Goal: Task Accomplishment & Management: Manage account settings

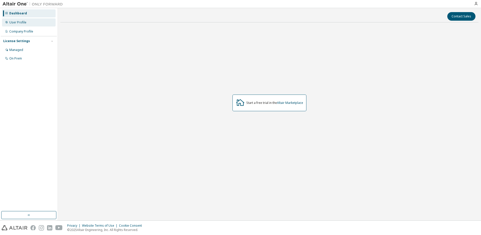
click at [25, 26] on div "User Profile" at bounding box center [29, 22] width 54 height 8
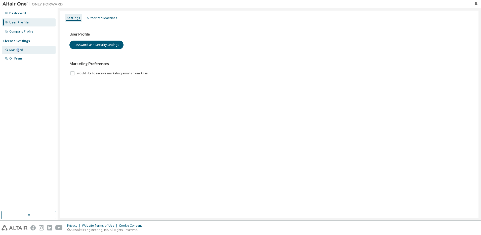
drag, startPoint x: 25, startPoint y: 47, endPoint x: 18, endPoint y: 49, distance: 7.3
click at [18, 49] on div "Managed" at bounding box center [16, 50] width 14 height 4
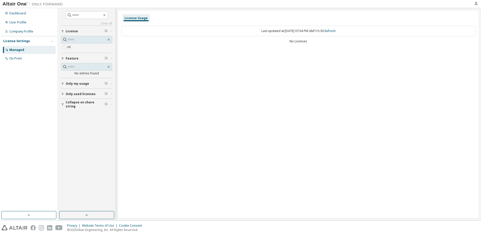
drag, startPoint x: 87, startPoint y: 92, endPoint x: 236, endPoint y: 63, distance: 151.1
click at [236, 63] on div "License Usage Last updated at: Fri 2025-09-12 07:04 PM GMT+5:30 Refresh No Lice…" at bounding box center [298, 114] width 361 height 207
click at [476, 3] on icon "button" at bounding box center [476, 4] width 4 height 4
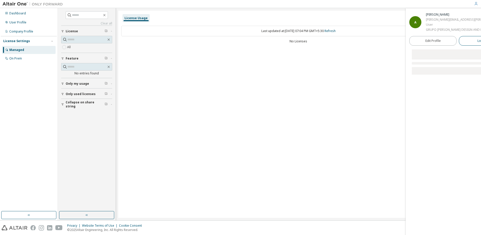
click at [463, 42] on button "Logout" at bounding box center [482, 41] width 47 height 10
